Goal: Check status: Check status

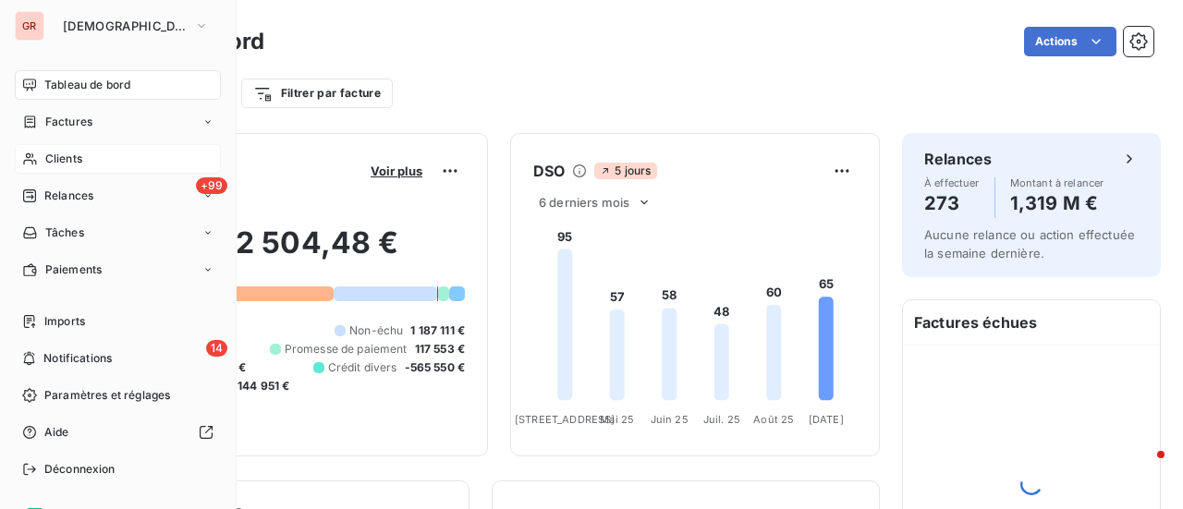
click at [65, 151] on span "Clients" at bounding box center [63, 159] width 37 height 17
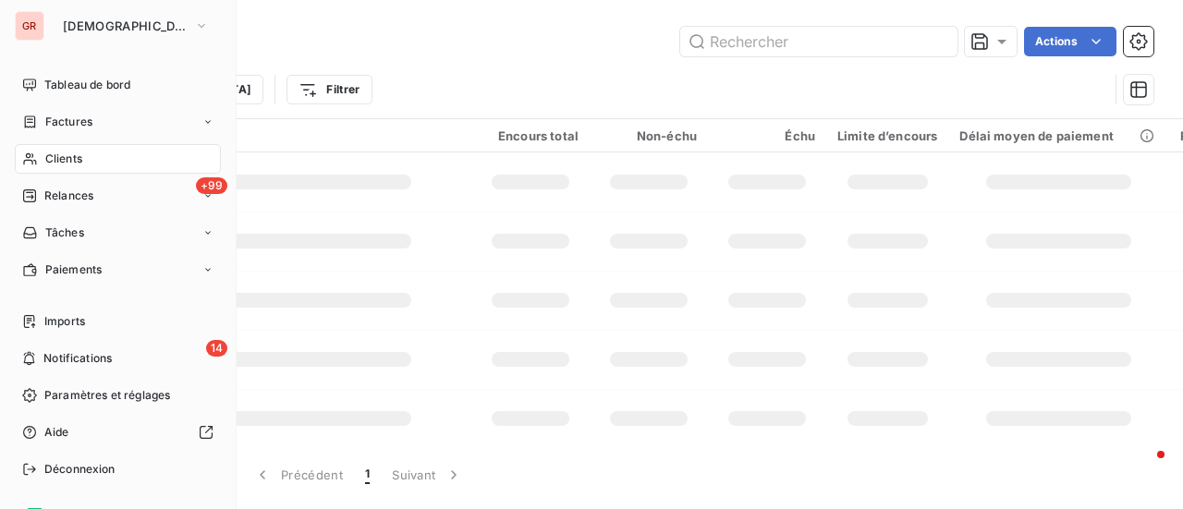
click at [76, 162] on span "Clients" at bounding box center [63, 159] width 37 height 17
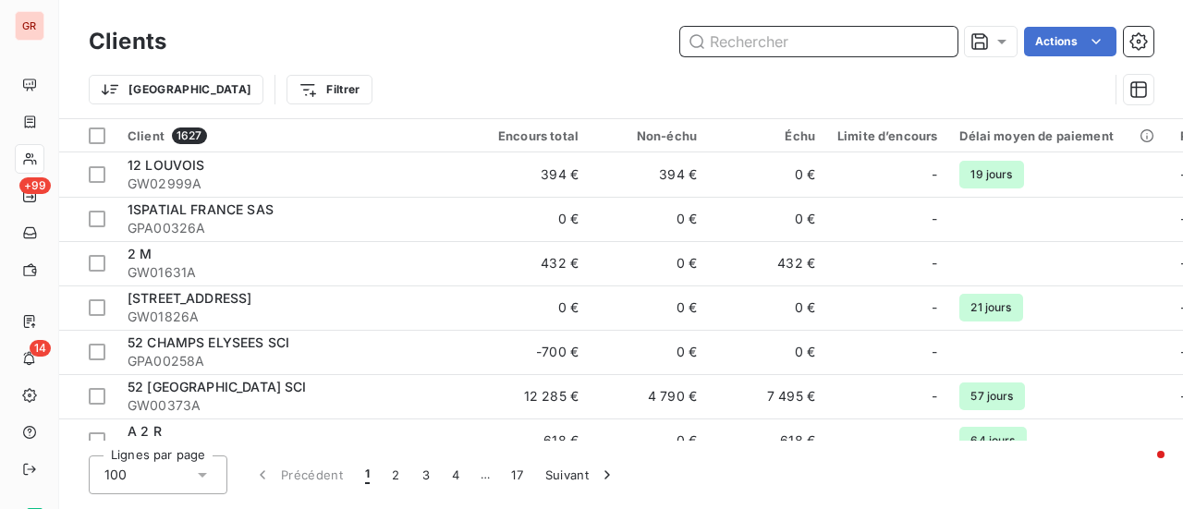
click at [763, 39] on input "text" at bounding box center [818, 42] width 277 height 30
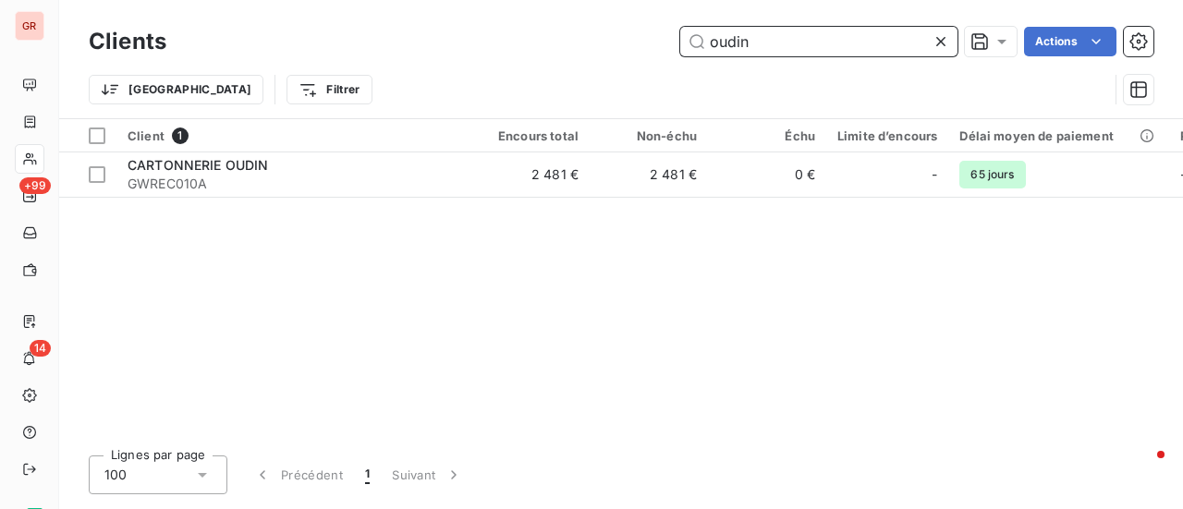
type input "oudin"
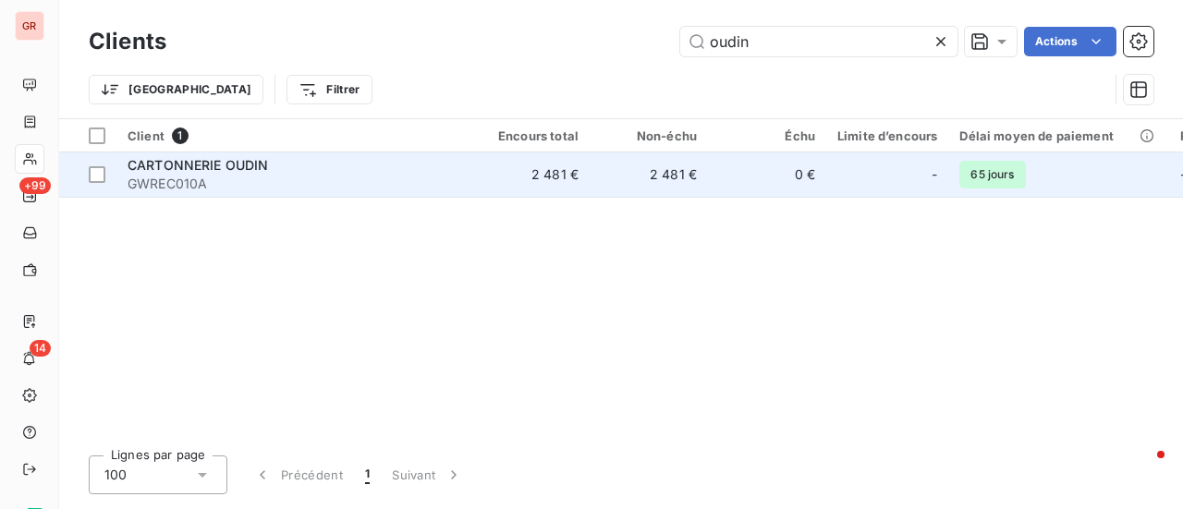
click at [182, 171] on span "CARTONNERIE OUDIN" at bounding box center [198, 165] width 141 height 16
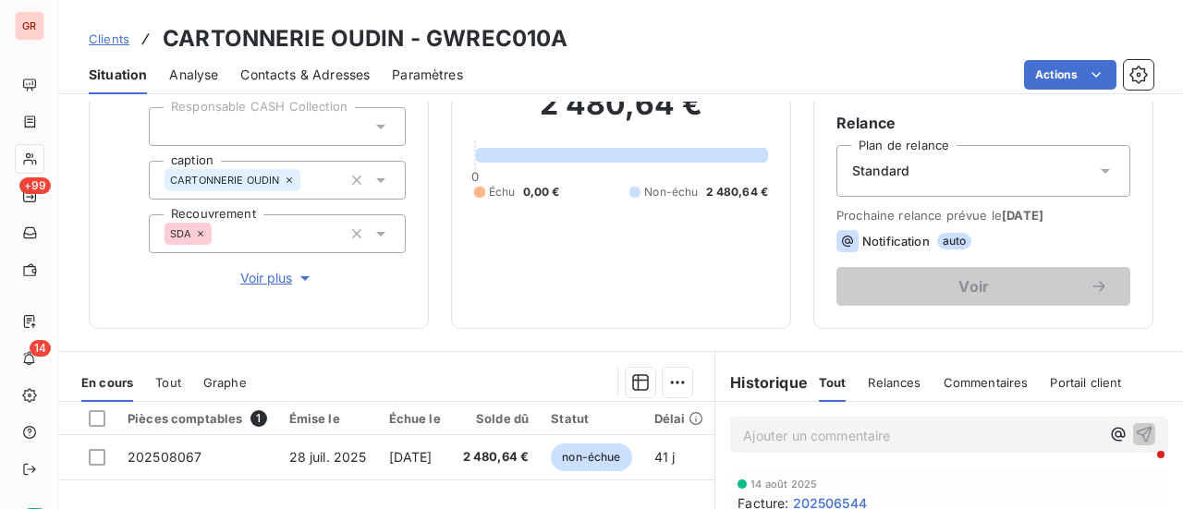
scroll to position [462, 0]
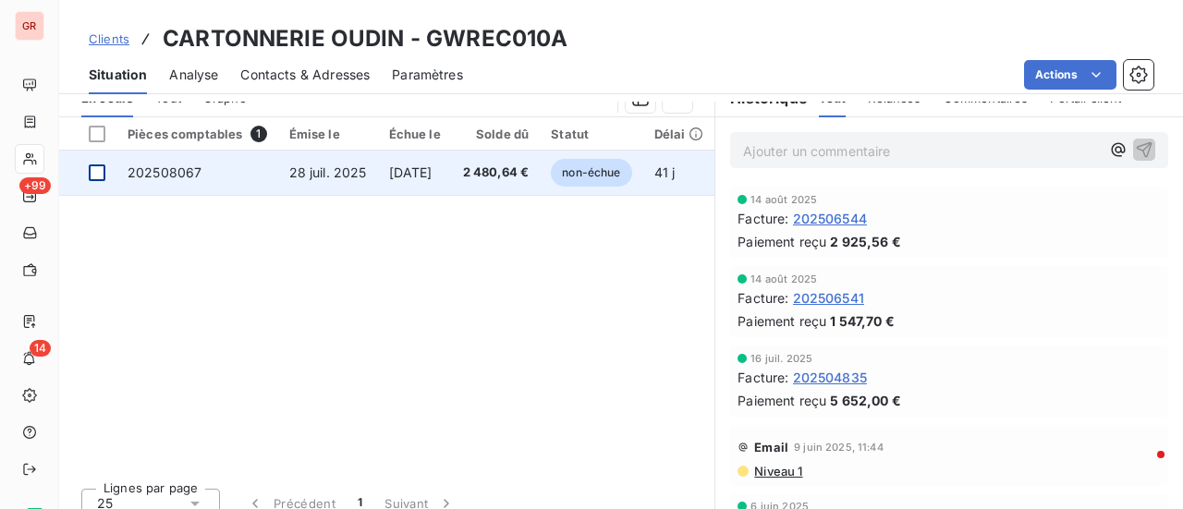
click at [104, 176] on div at bounding box center [97, 173] width 17 height 17
click at [187, 175] on span "202508067" at bounding box center [165, 173] width 74 height 16
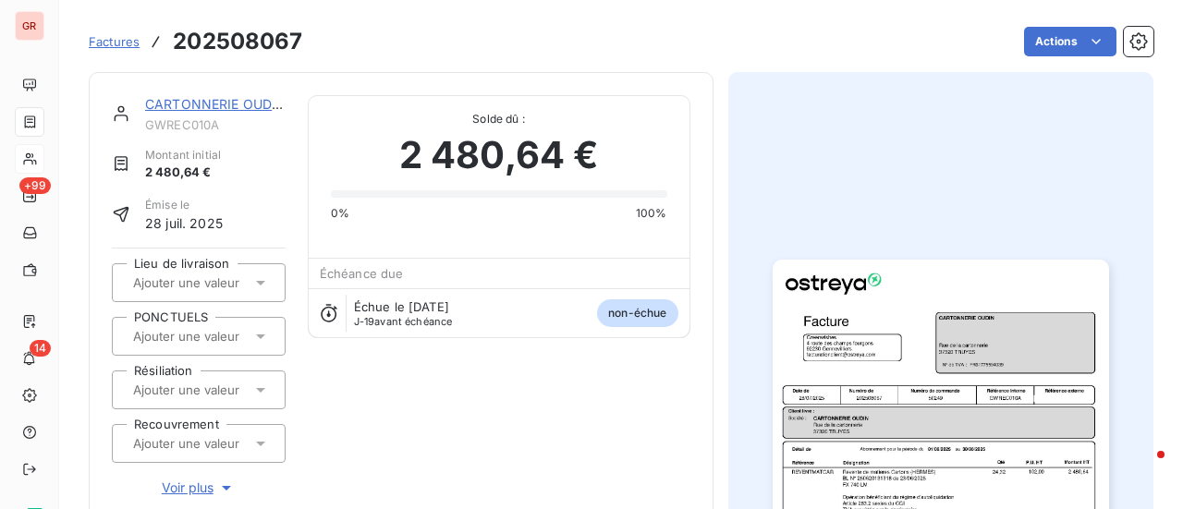
click at [926, 363] on img "button" at bounding box center [941, 497] width 336 height 475
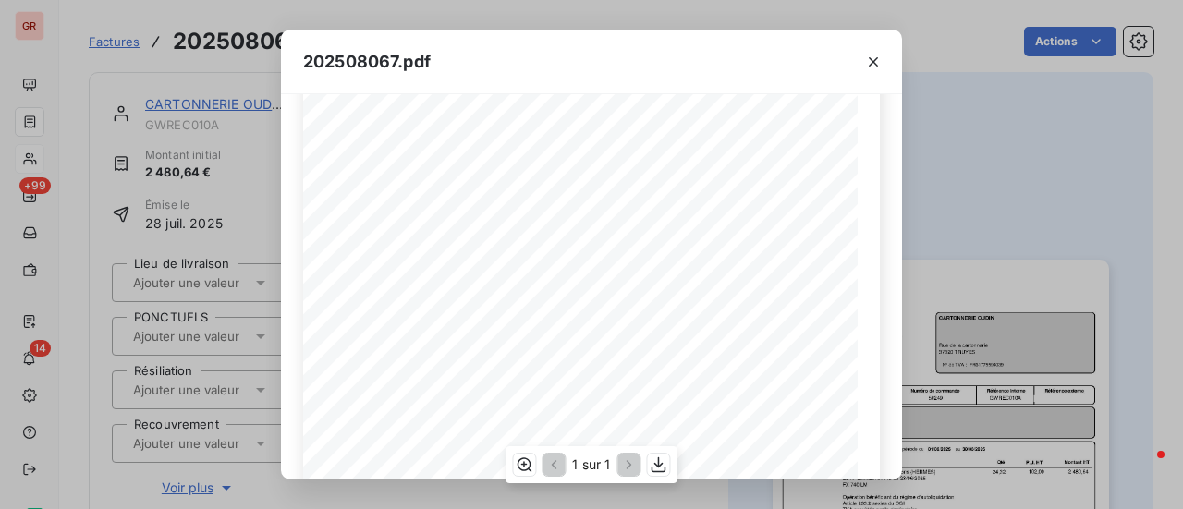
scroll to position [185, 0]
drag, startPoint x: 608, startPoint y: 328, endPoint x: 438, endPoint y: 320, distance: 170.3
click at [430, 322] on span "Opération bénéficiant du régime d'autoliquidation" at bounding box center [530, 322] width 200 height 8
click at [667, 473] on button "button" at bounding box center [659, 465] width 22 height 22
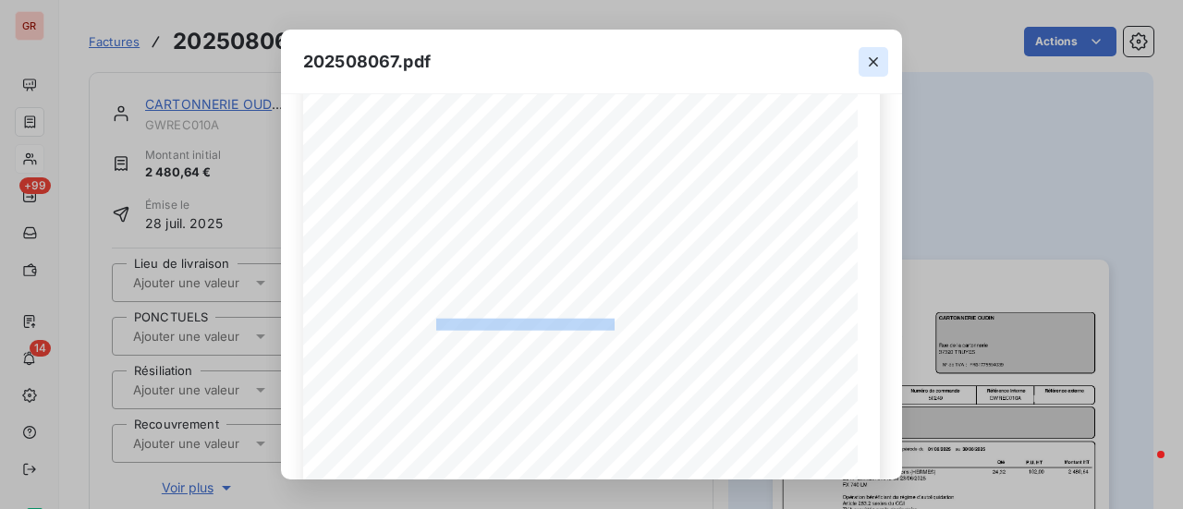
click at [880, 60] on icon "button" at bounding box center [873, 62] width 18 height 18
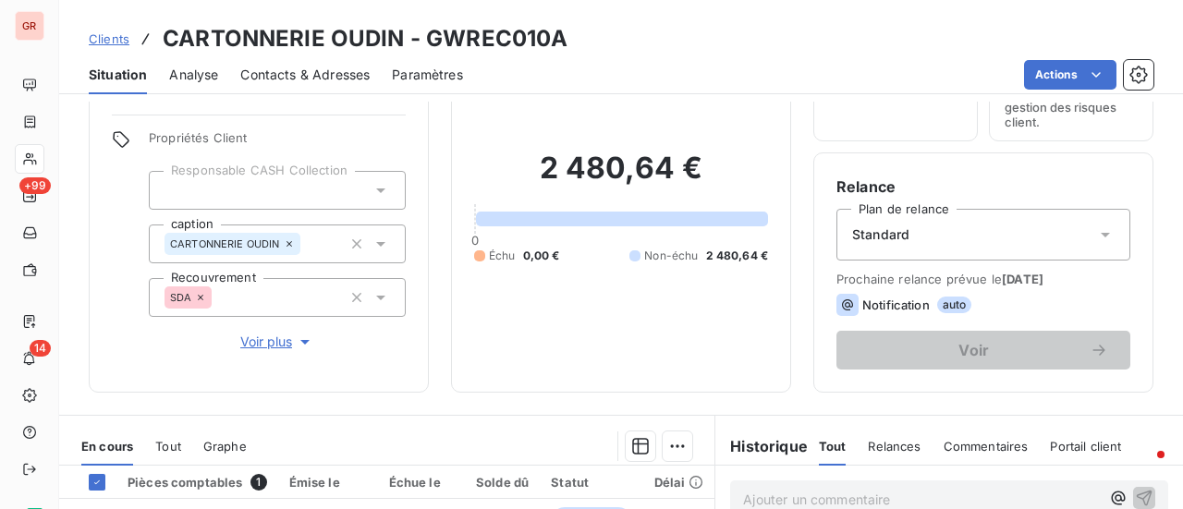
scroll to position [370, 0]
